Goal: Check status: Check status

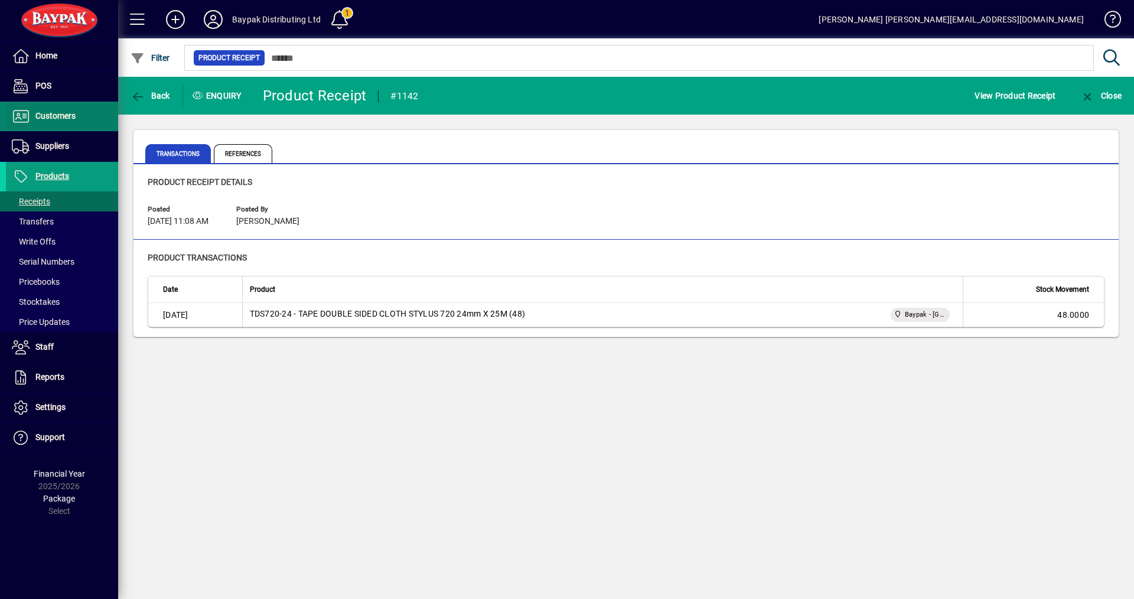
click at [50, 109] on span at bounding box center [62, 116] width 112 height 28
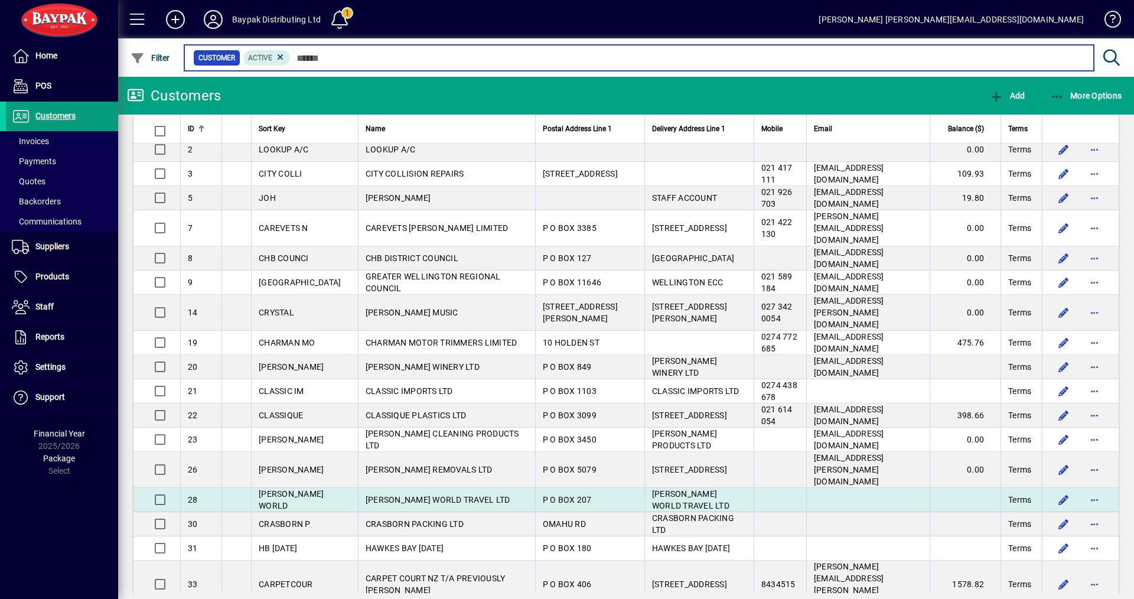
scroll to position [59, 0]
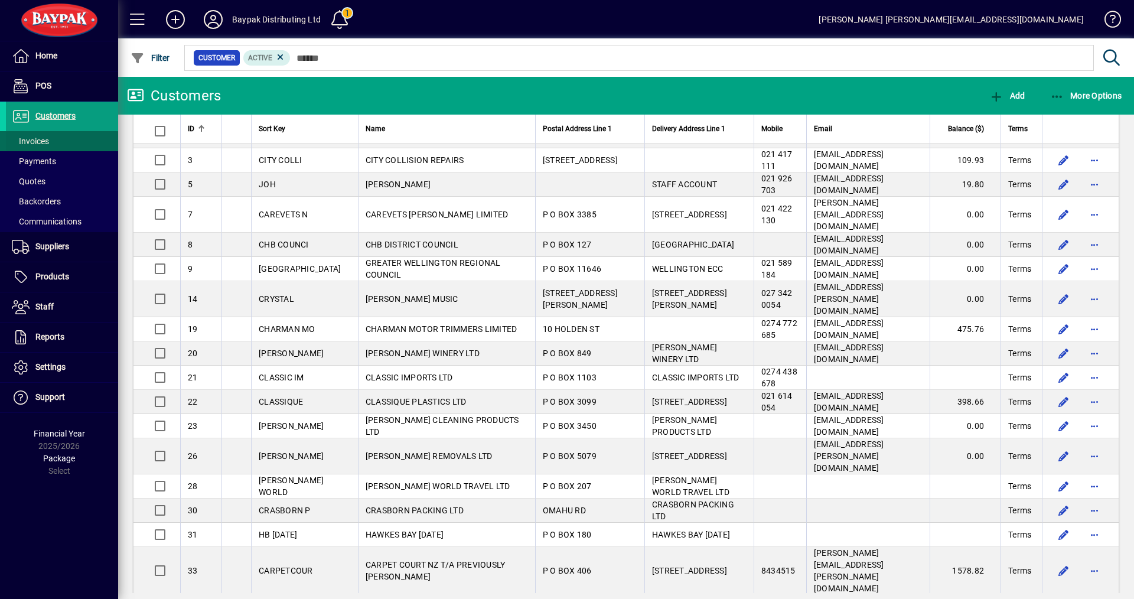
click at [24, 137] on span "Invoices" at bounding box center [30, 140] width 37 height 9
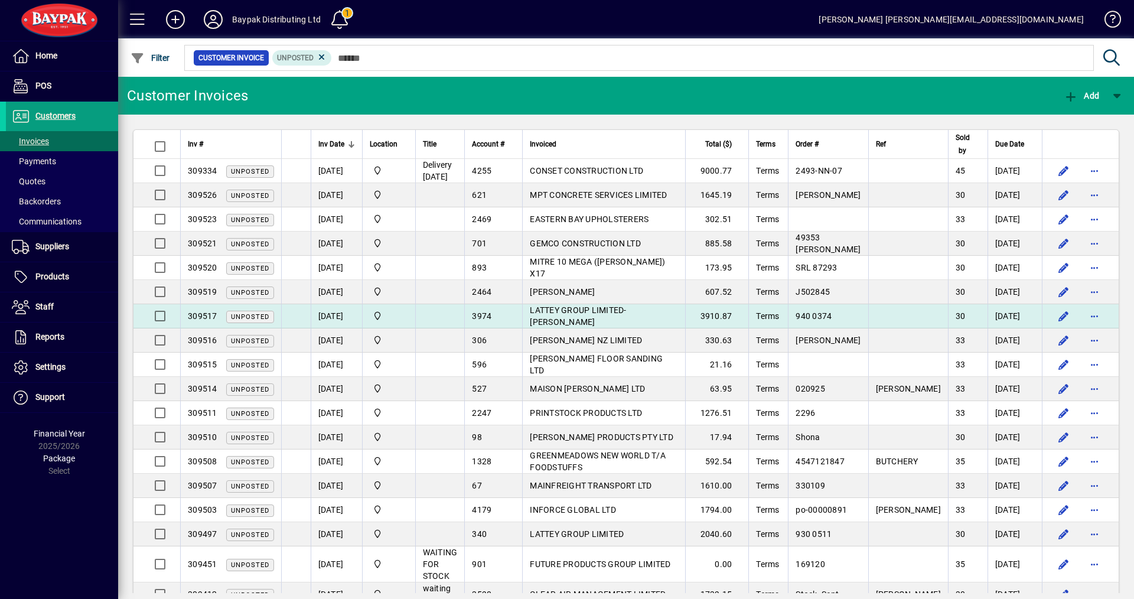
click at [578, 327] on span "LATTEY GROUP LIMITED-[PERSON_NAME]" at bounding box center [578, 315] width 96 height 21
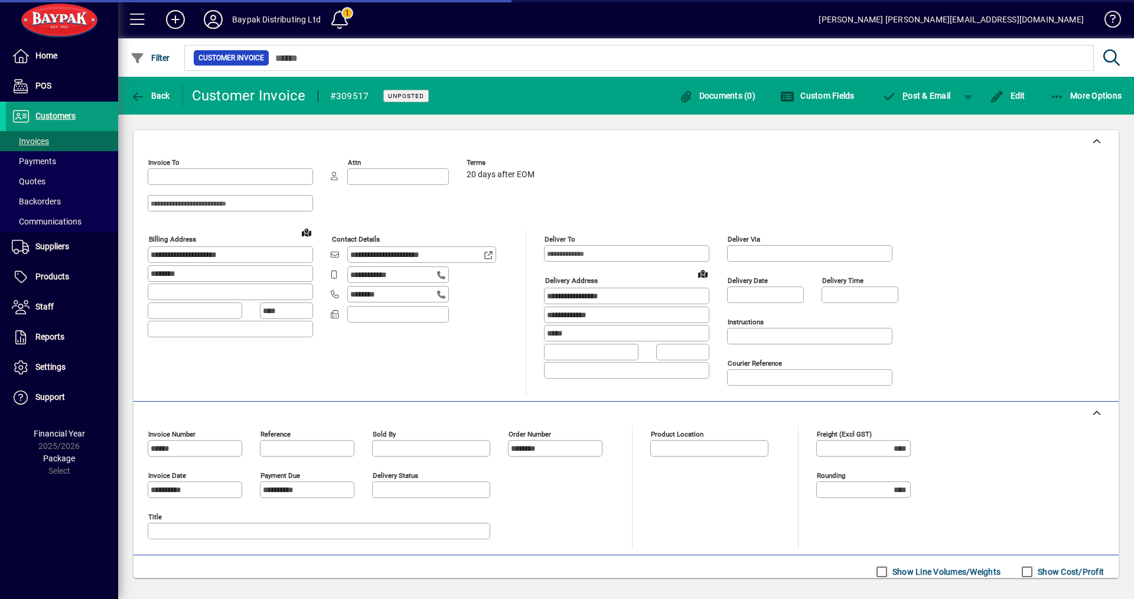
click at [1081, 94] on div at bounding box center [567, 299] width 1134 height 599
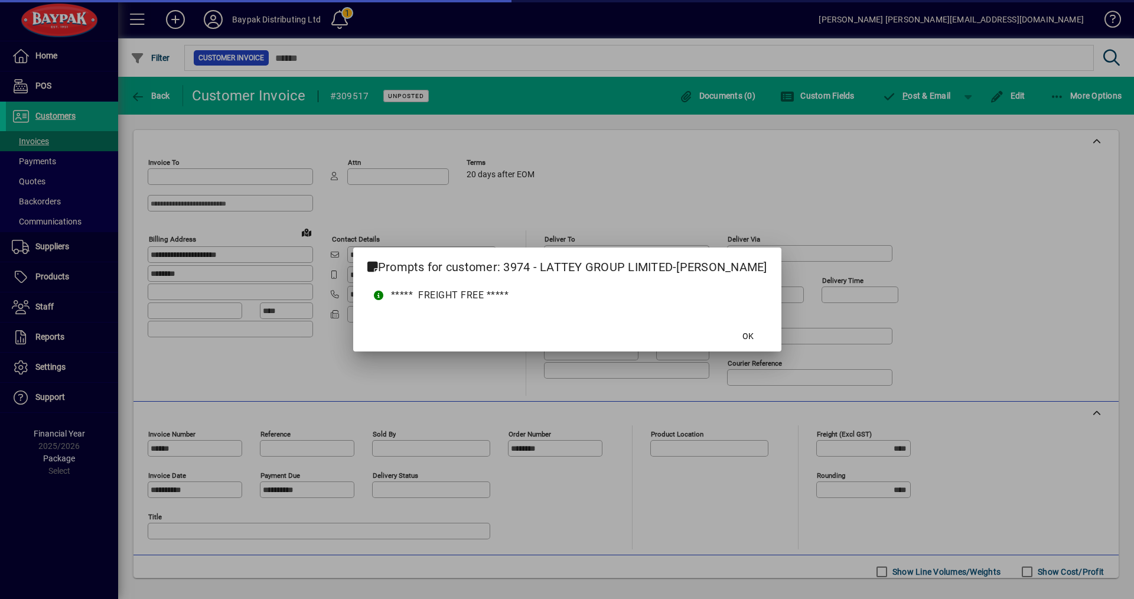
type input "**********"
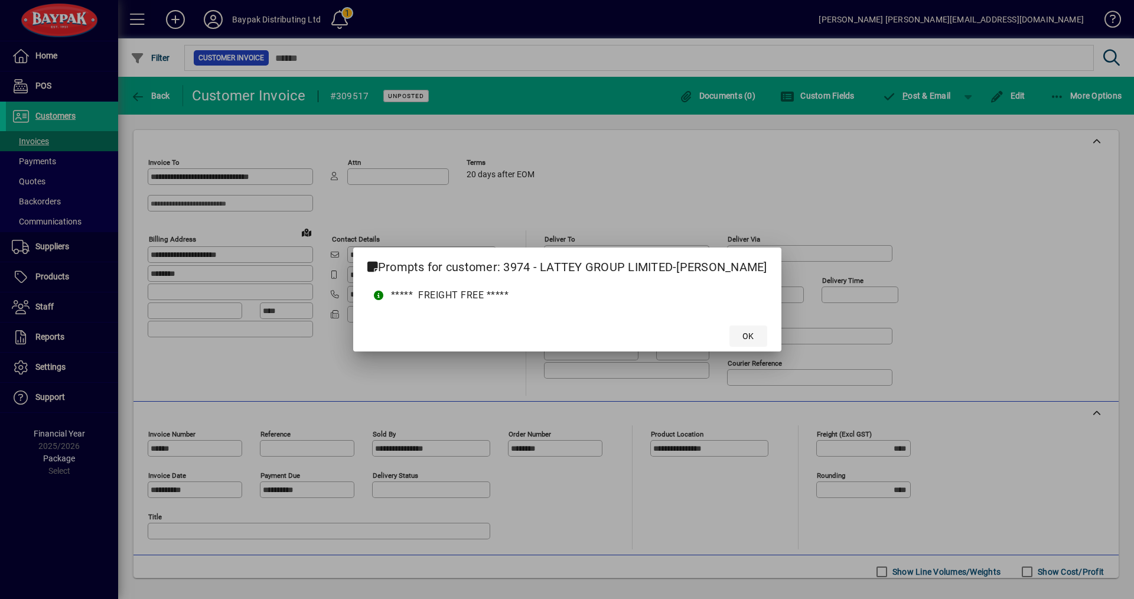
click at [729, 332] on span at bounding box center [748, 336] width 38 height 28
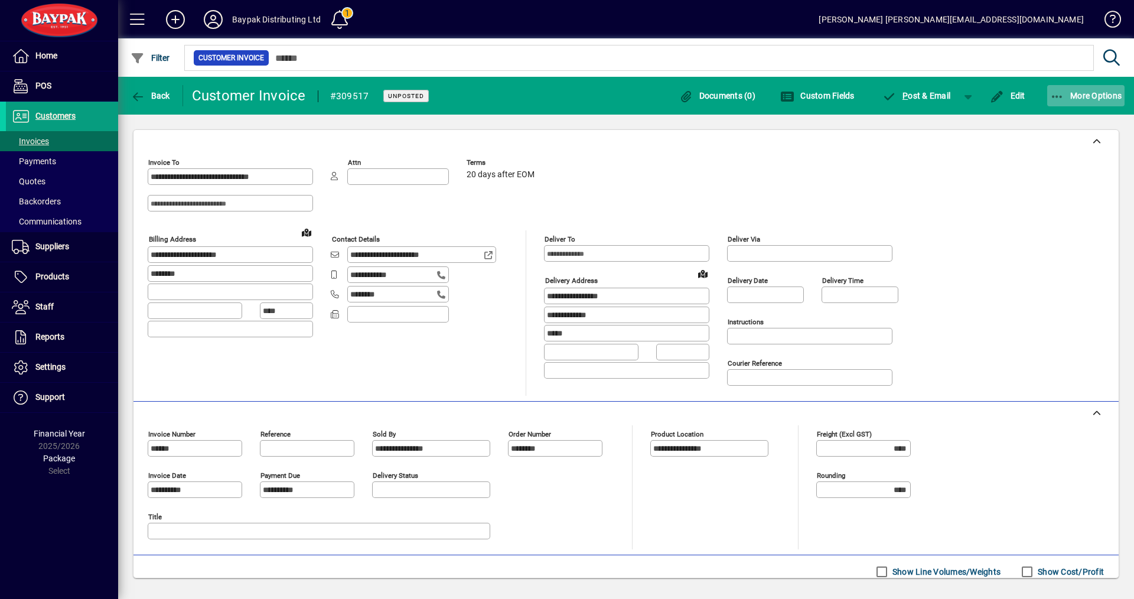
click at [1078, 96] on span "More Options" at bounding box center [1086, 95] width 72 height 9
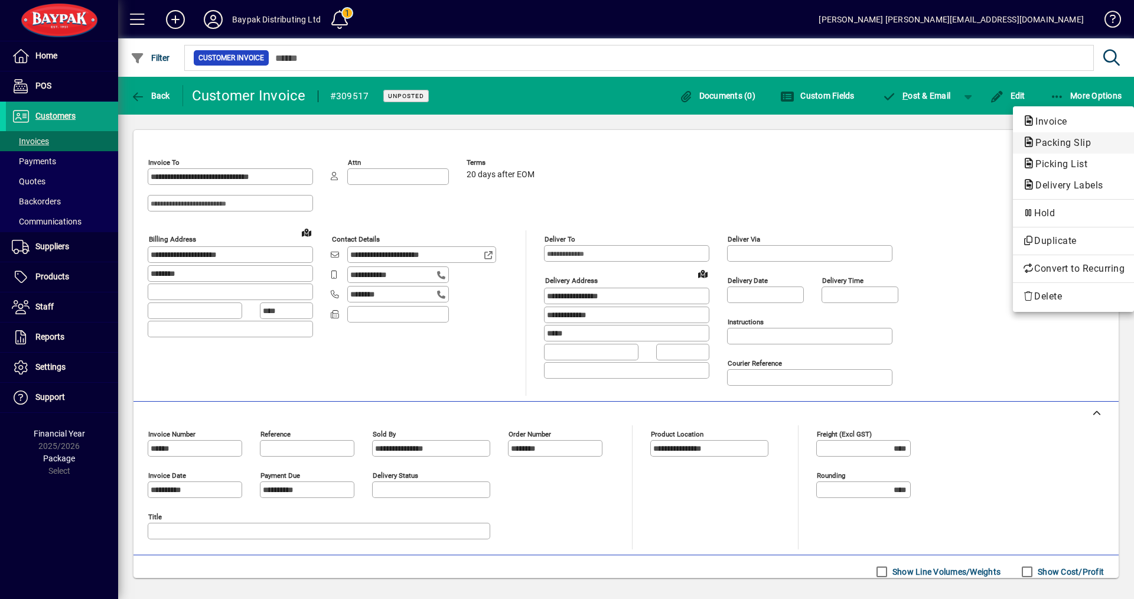
click at [1046, 141] on span "Packing Slip" at bounding box center [1059, 142] width 74 height 11
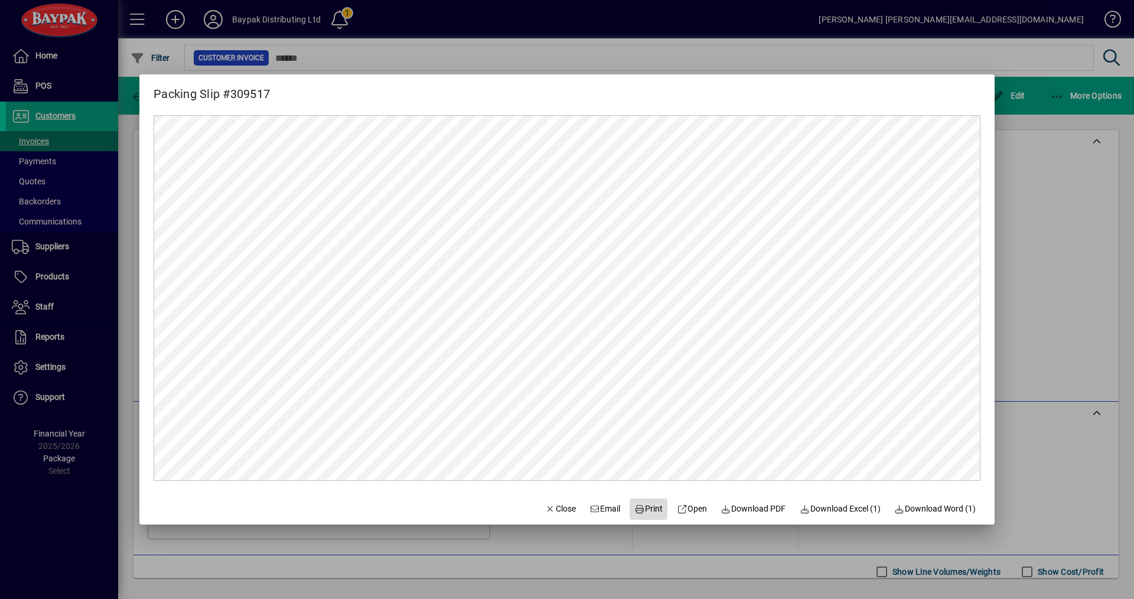
click at [644, 508] on span "Print" at bounding box center [648, 509] width 28 height 12
click at [547, 508] on span "Close" at bounding box center [560, 509] width 31 height 12
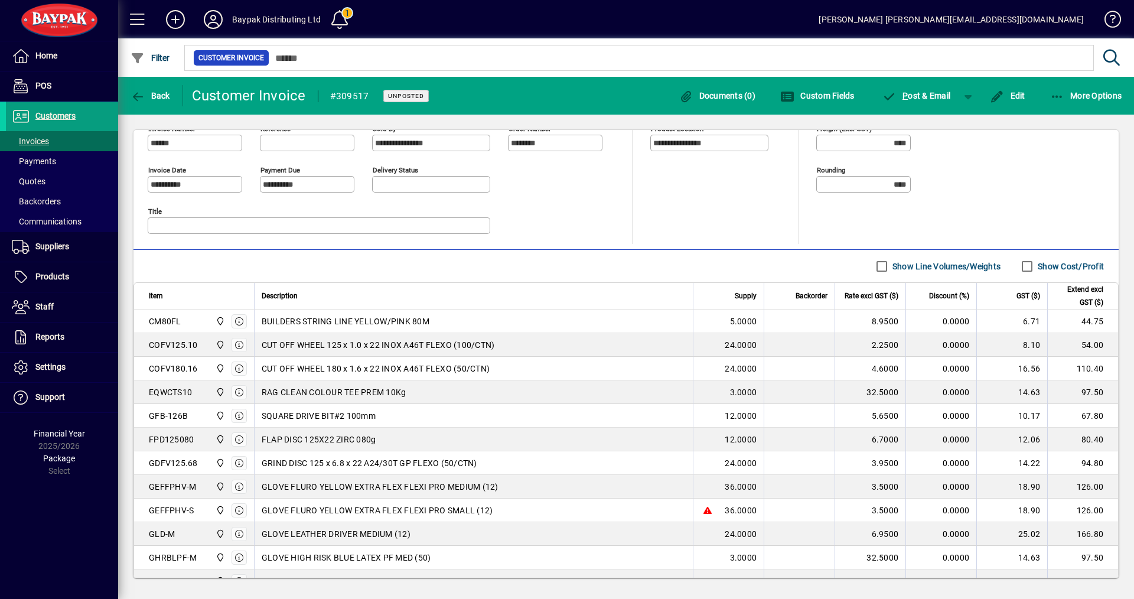
scroll to position [295, 0]
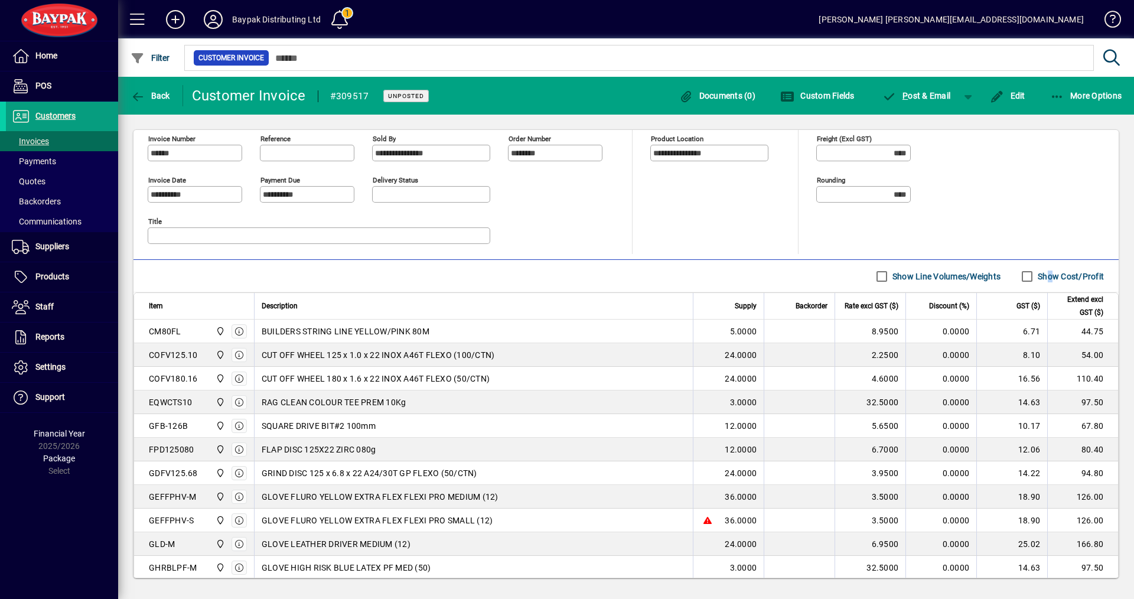
click at [1037, 272] on label "Show Cost/Profit" at bounding box center [1069, 276] width 68 height 12
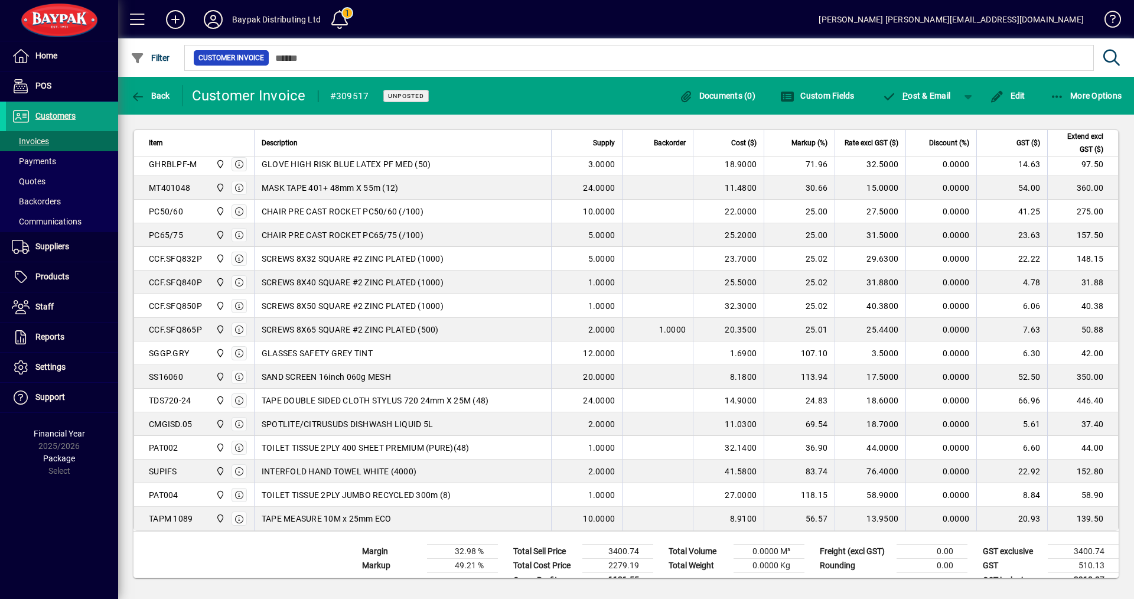
scroll to position [719, 0]
